Goal: Navigation & Orientation: Find specific page/section

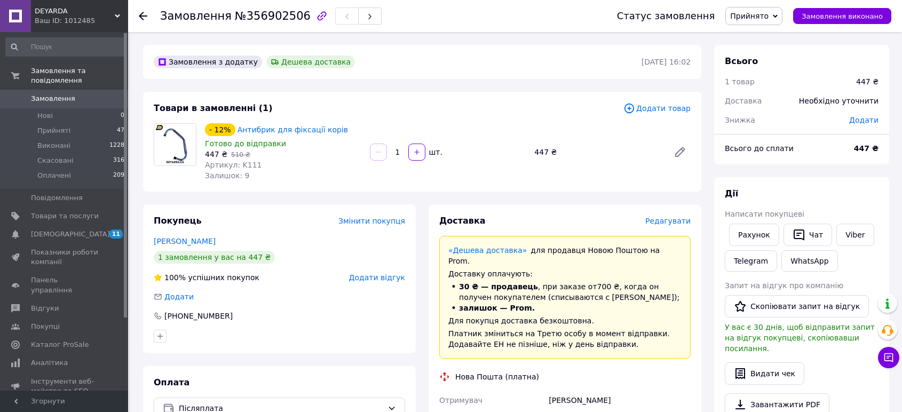
scroll to position [77, 0]
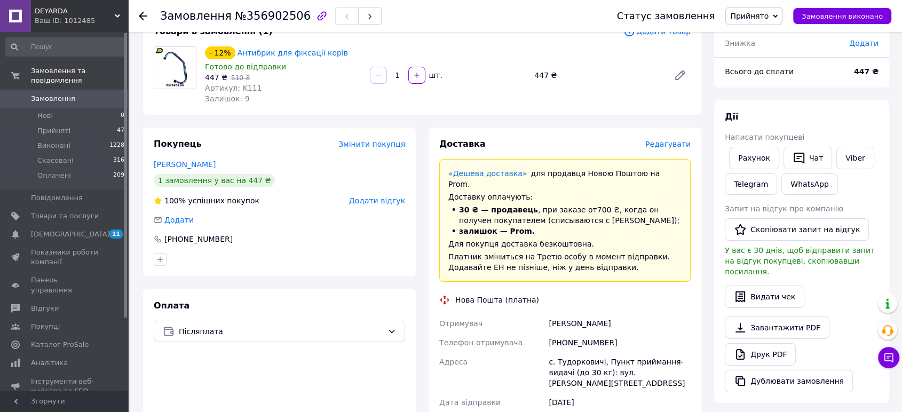
click at [145, 15] on use at bounding box center [143, 16] width 9 height 9
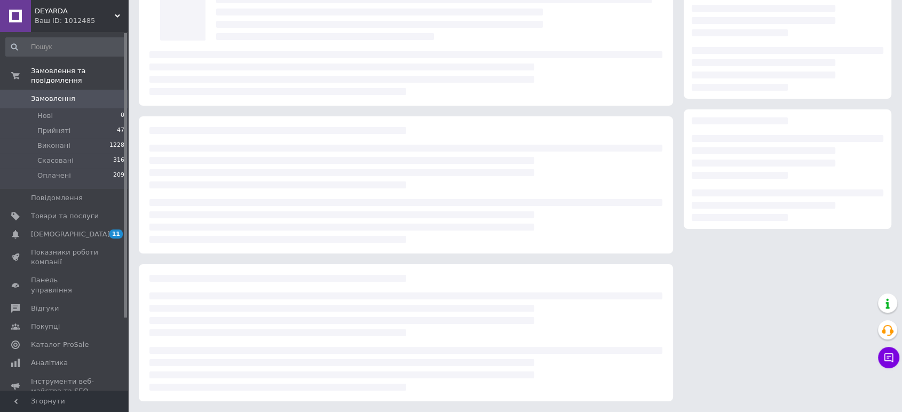
scroll to position [75, 0]
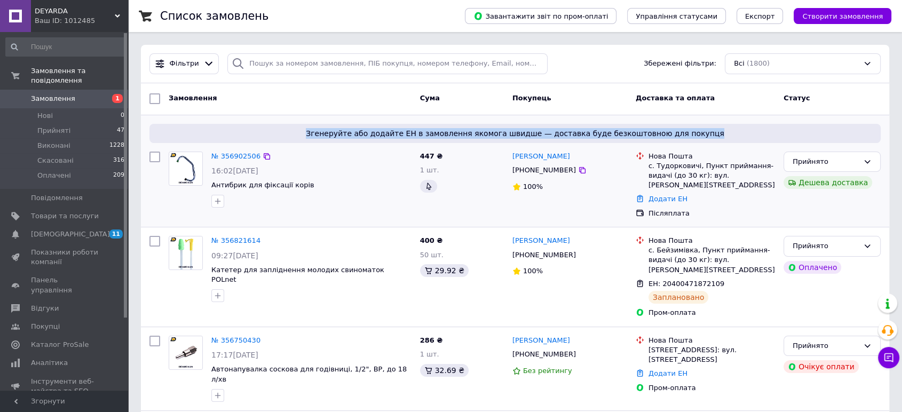
drag, startPoint x: 701, startPoint y: 131, endPoint x: 322, endPoint y: 133, distance: 378.3
click at [322, 133] on span "Згенеруйте або додайте ЕН в замовлення якомога швидше — доставка буде безкоштов…" at bounding box center [515, 133] width 723 height 11
click at [166, 130] on span "Згенеруйте або додайте ЕН в замовлення якомога швидше — доставка буде безкоштов…" at bounding box center [515, 133] width 723 height 11
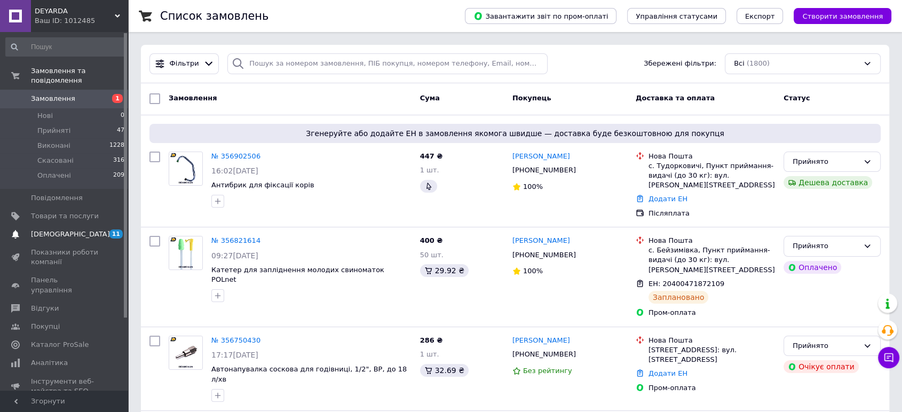
click at [78, 229] on span "[DEMOGRAPHIC_DATA]" at bounding box center [65, 234] width 68 height 10
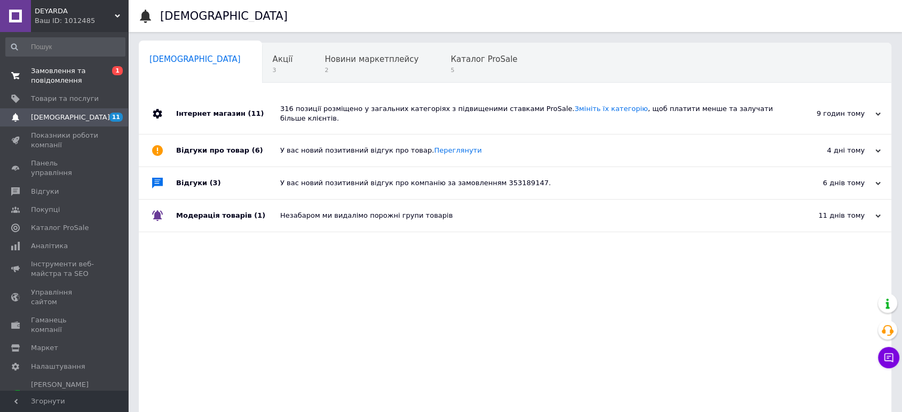
click at [53, 69] on span "Замовлення та повідомлення" at bounding box center [65, 75] width 68 height 19
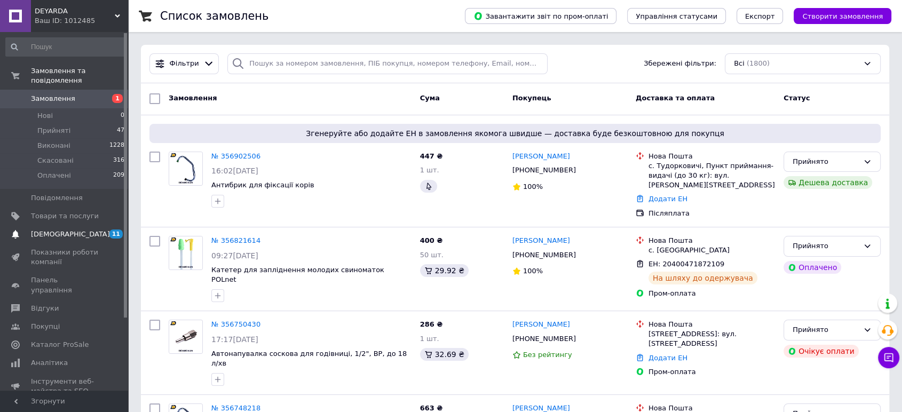
click at [86, 229] on span "[DEMOGRAPHIC_DATA]" at bounding box center [65, 234] width 68 height 10
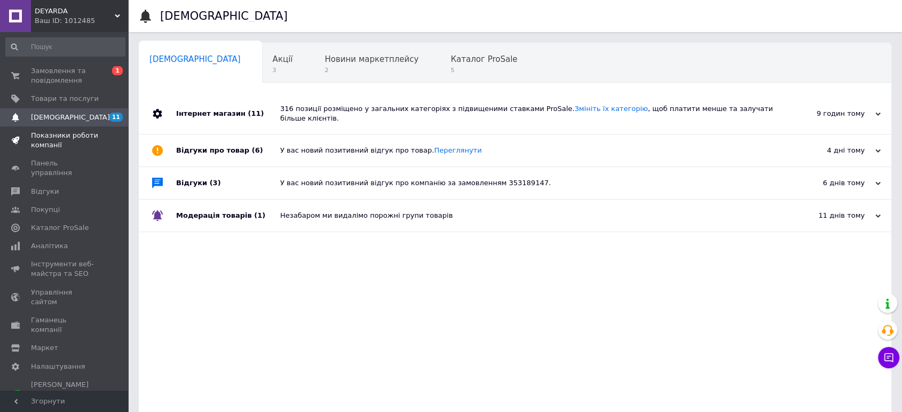
click at [82, 142] on span "Показники роботи компанії" at bounding box center [65, 140] width 68 height 19
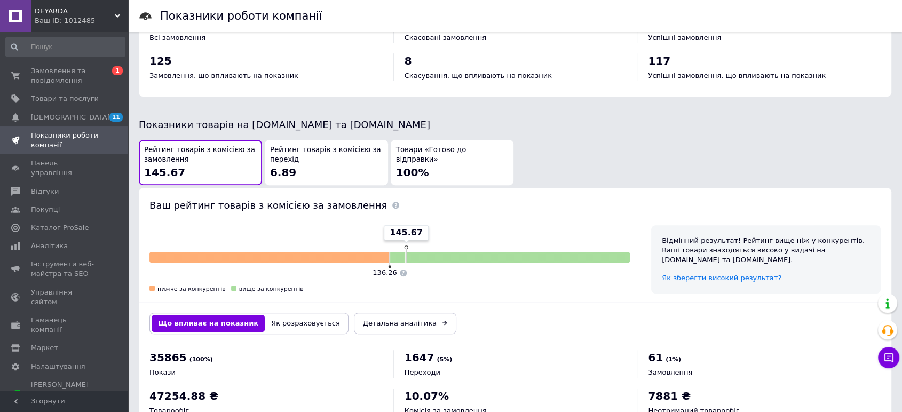
scroll to position [532, 0]
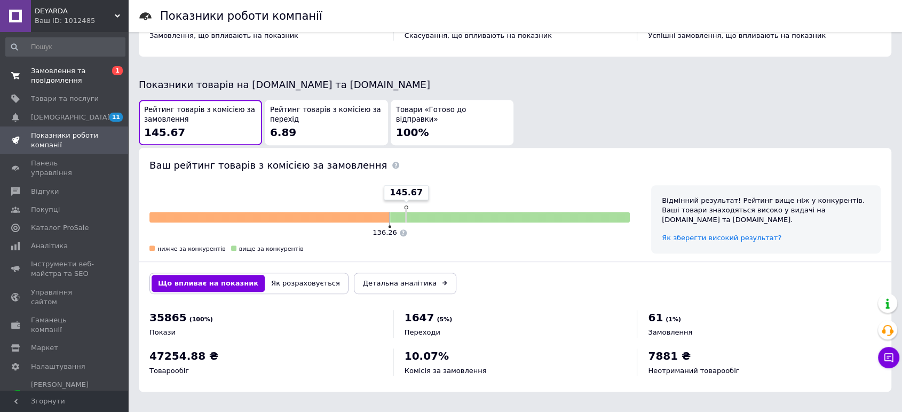
click at [54, 77] on span "Замовлення та повідомлення" at bounding box center [65, 75] width 68 height 19
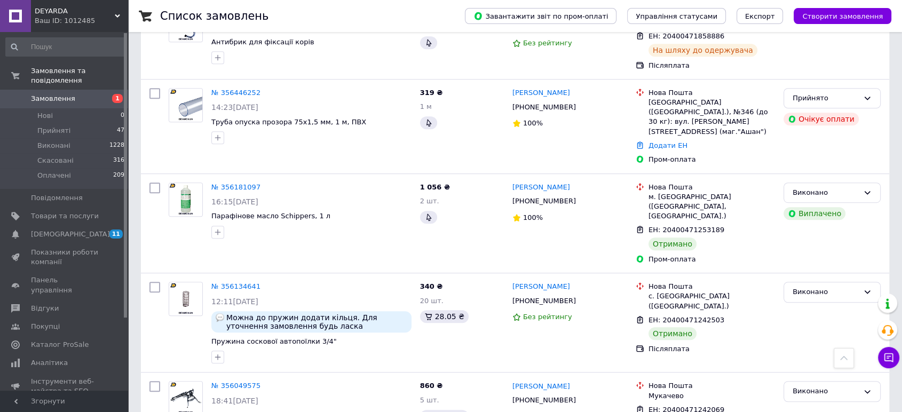
scroll to position [681, 0]
